Goal: Task Accomplishment & Management: Manage account settings

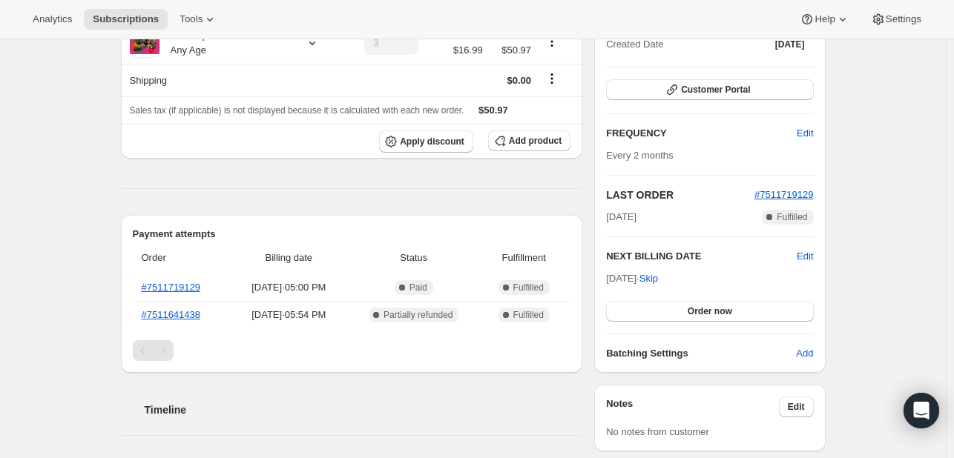
scroll to position [162, 0]
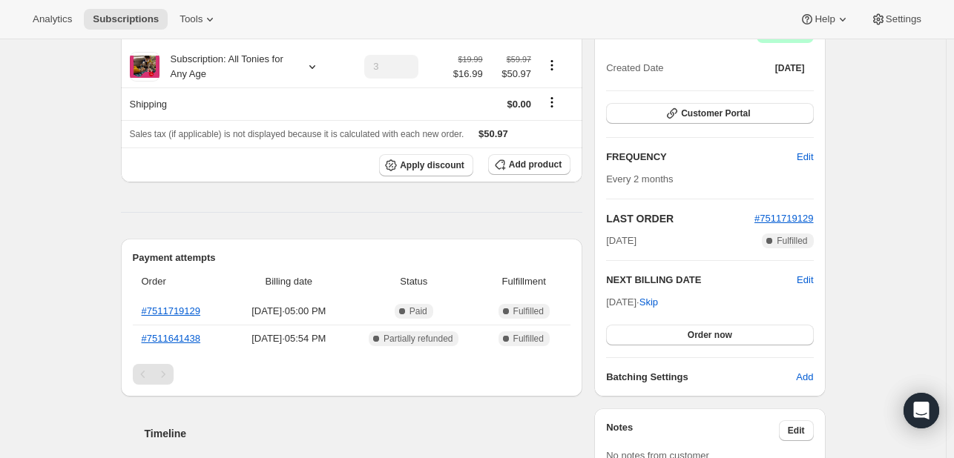
click at [892, 270] on div "Subscription #17838112919. This page is ready Subscription #17838112919 Success…" at bounding box center [473, 347] width 946 height 940
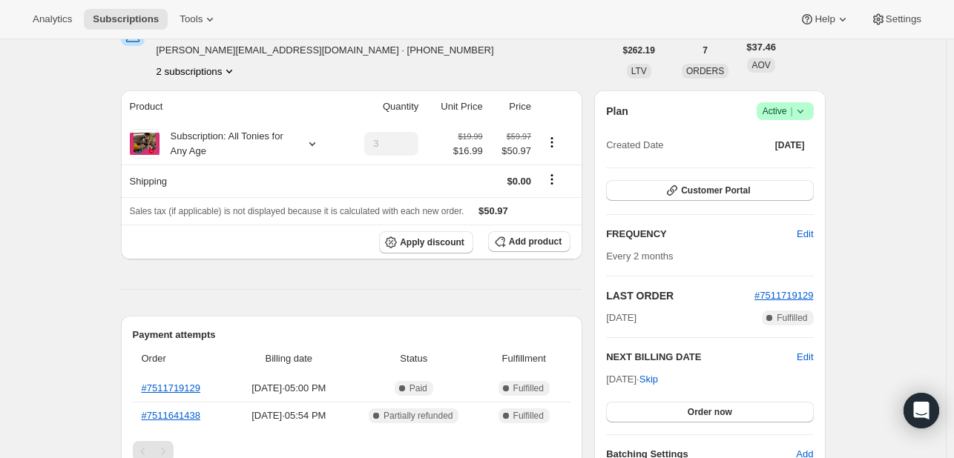
scroll to position [0, 0]
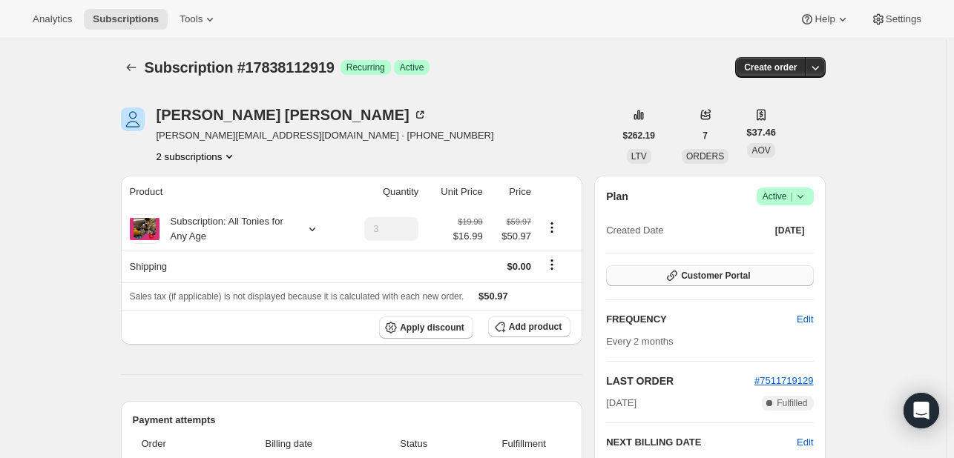
click at [724, 277] on span "Customer Portal" at bounding box center [715, 276] width 69 height 12
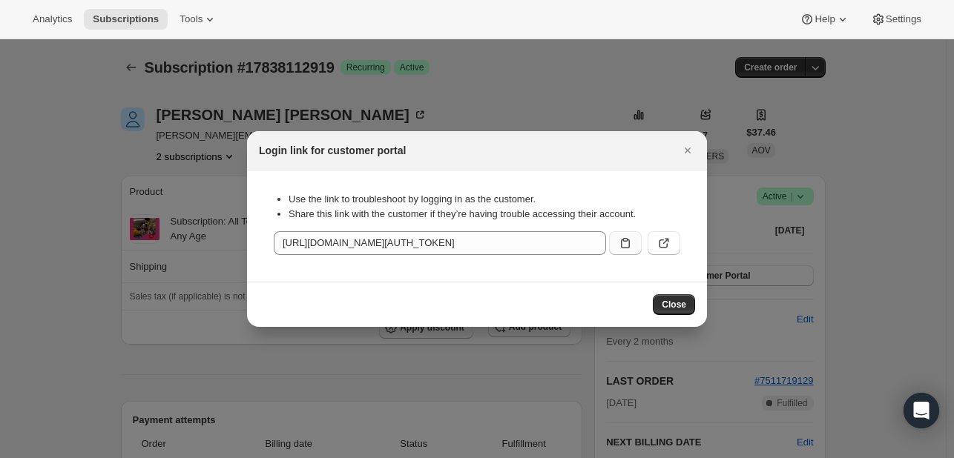
click at [630, 246] on icon ":rc1:" at bounding box center [625, 243] width 15 height 15
click at [682, 153] on icon "Close" at bounding box center [687, 150] width 15 height 15
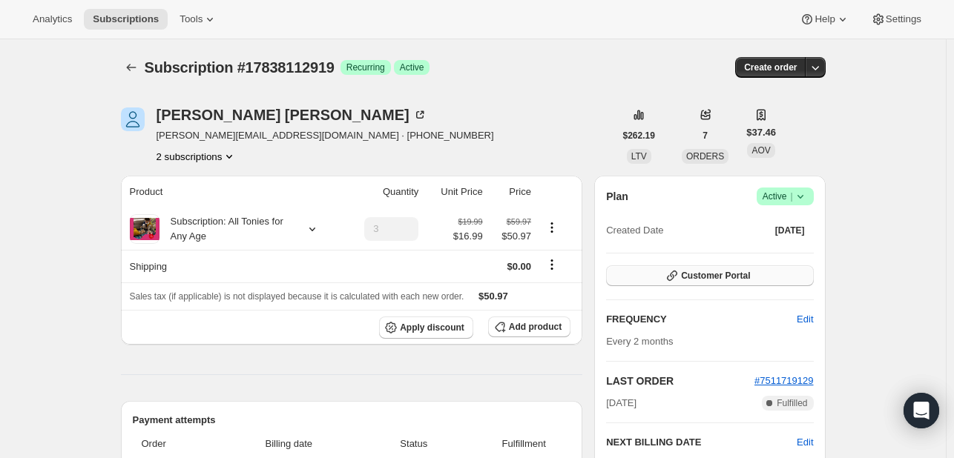
click at [722, 284] on button "Customer Portal" at bounding box center [709, 275] width 207 height 21
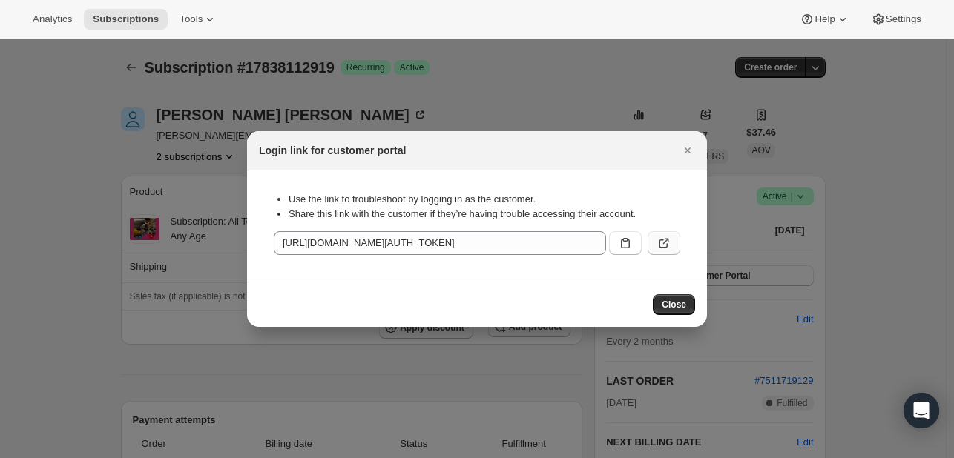
click at [662, 244] on icon ":rc1:" at bounding box center [663, 243] width 15 height 15
click at [688, 155] on icon "Close" at bounding box center [687, 150] width 15 height 15
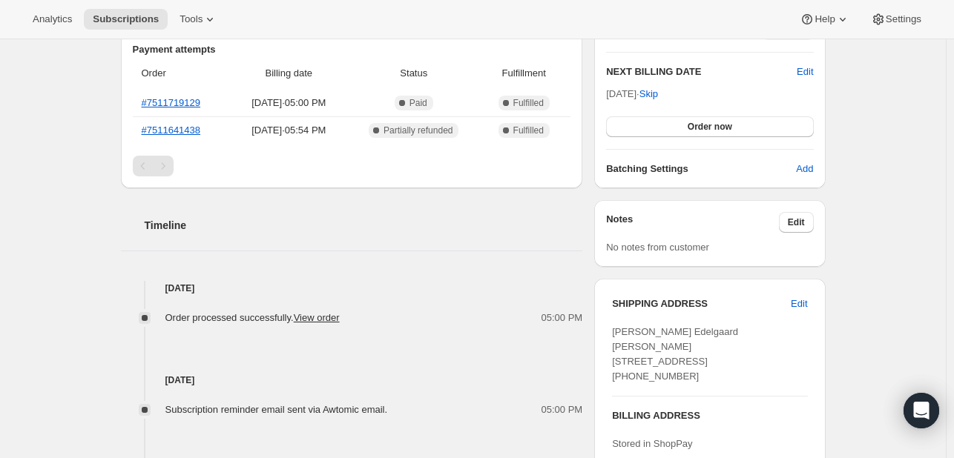
scroll to position [519, 0]
